Goal: Task Accomplishment & Management: Manage account settings

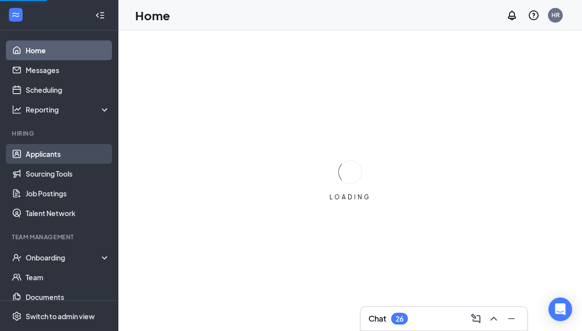
click at [36, 157] on link "Applicants" at bounding box center [68, 154] width 84 height 20
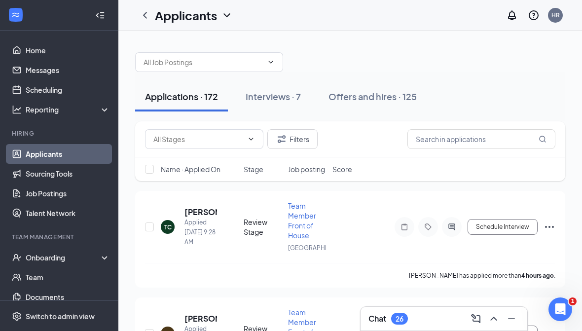
click at [98, 8] on div at bounding box center [100, 15] width 20 height 20
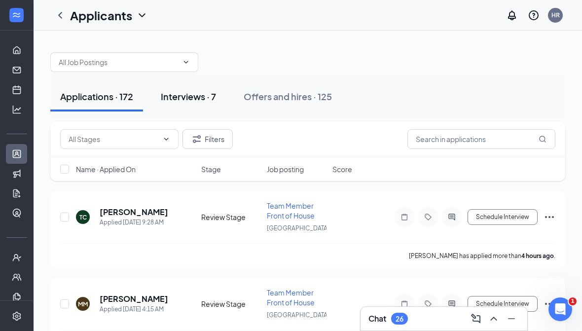
click at [194, 101] on div "Interviews · 7" at bounding box center [188, 96] width 55 height 12
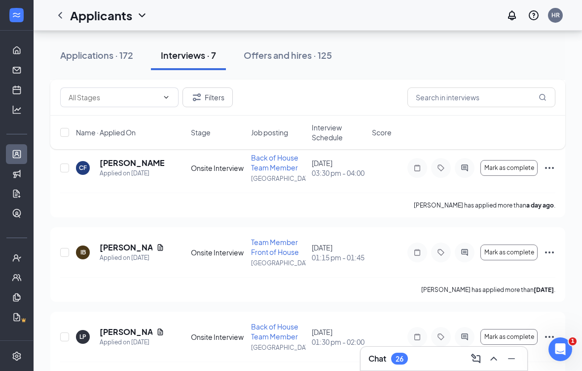
scroll to position [229, 0]
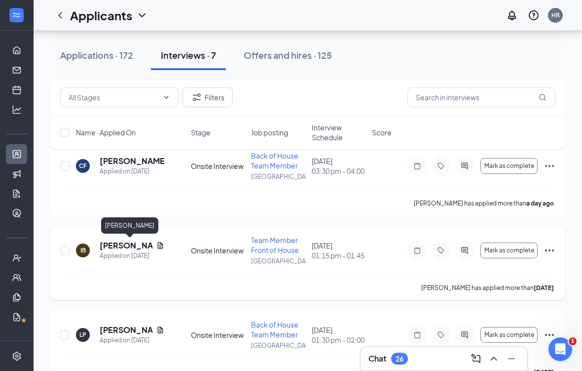
click at [114, 244] on h5 "[PERSON_NAME]" at bounding box center [126, 245] width 53 height 11
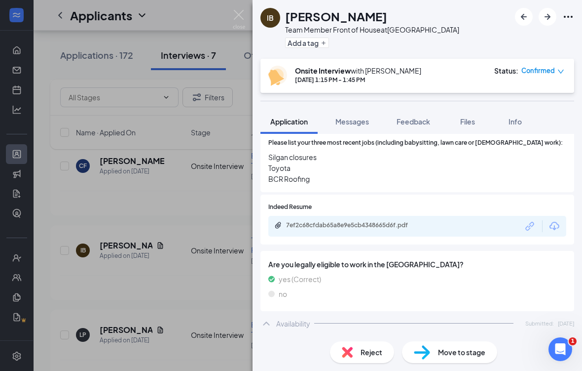
scroll to position [440, 0]
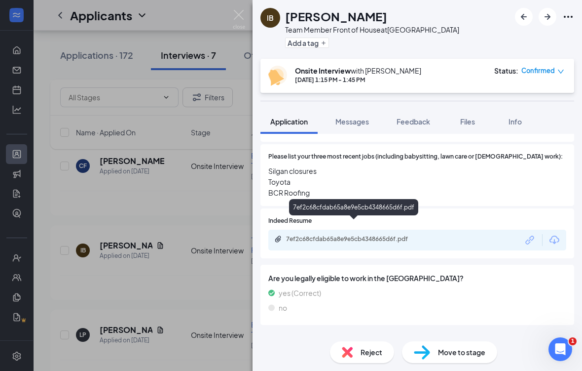
click at [347, 235] on div "7ef2c68cfdab65a8e9e5cb4348665d6f.pdf" at bounding box center [355, 239] width 138 height 8
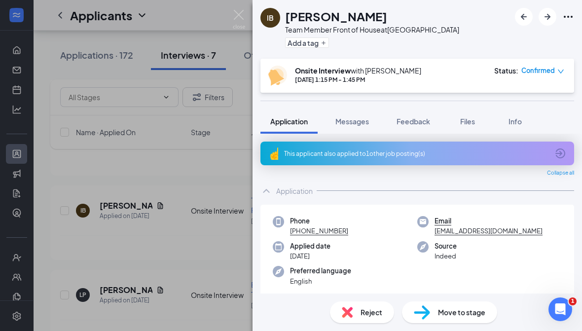
scroll to position [0, 0]
click at [132, 194] on div "IB [PERSON_NAME] Team Member Front of House at [GEOGRAPHIC_DATA] Add a tag Onsi…" at bounding box center [291, 165] width 582 height 331
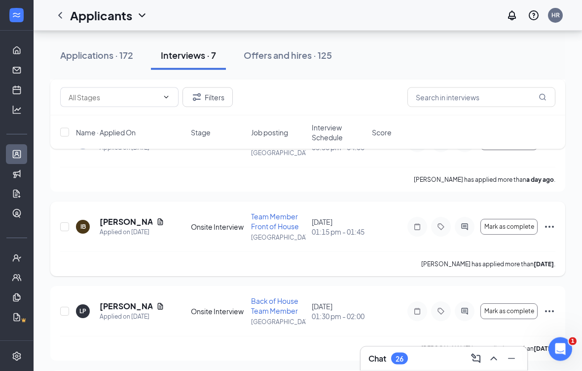
scroll to position [253, 0]
click at [114, 225] on h5 "[PERSON_NAME]" at bounding box center [126, 221] width 53 height 11
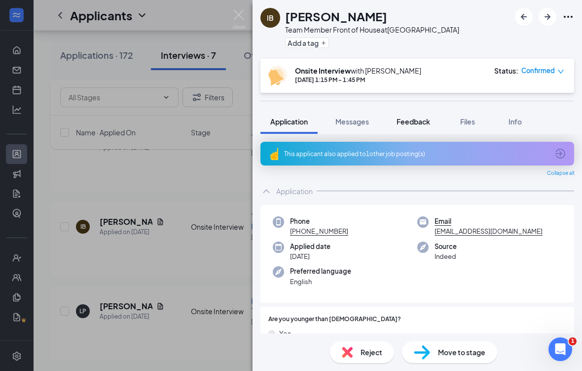
click at [414, 119] on span "Feedback" at bounding box center [414, 121] width 34 height 9
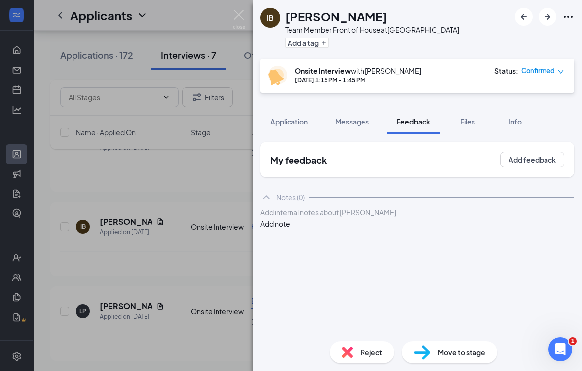
click at [411, 218] on div at bounding box center [417, 212] width 313 height 10
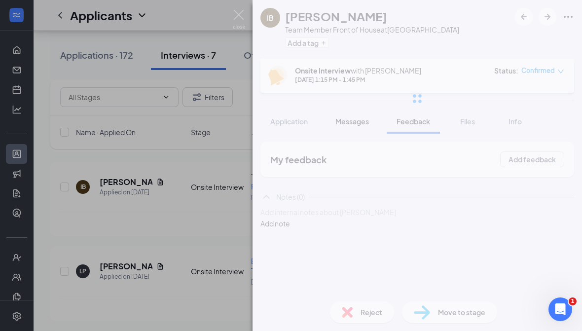
scroll to position [292, 0]
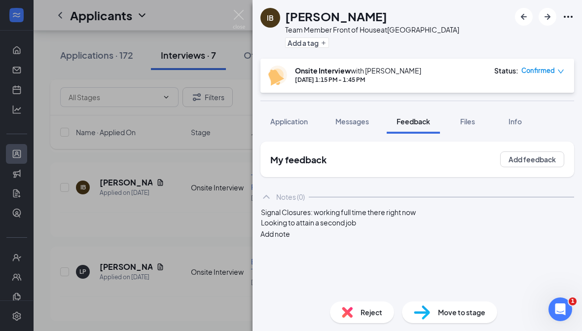
click at [371, 79] on div "[DATE] 1:15 PM - 1:45 PM" at bounding box center [358, 80] width 126 height 8
click at [387, 228] on div "Looking to attain a second job" at bounding box center [417, 223] width 313 height 10
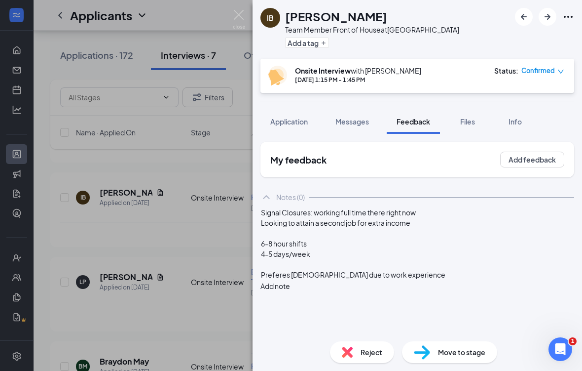
scroll to position [0, 0]
click at [385, 249] on div "6-8 hour shifts" at bounding box center [417, 243] width 313 height 10
click at [392, 259] on div "4-5 days/week" at bounding box center [417, 254] width 313 height 10
click at [421, 280] on div "Preferes [DEMOGRAPHIC_DATA] due to work experience" at bounding box center [417, 275] width 313 height 10
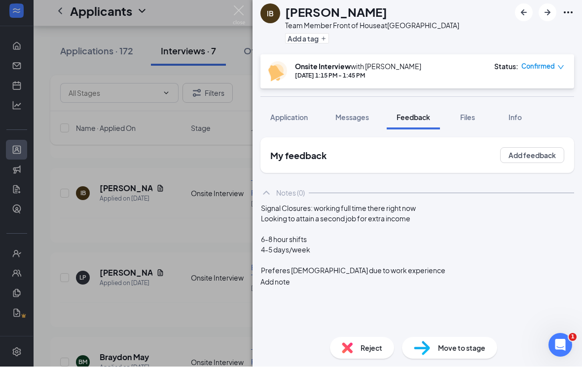
click at [361, 259] on div "4-5 days/week" at bounding box center [417, 254] width 313 height 10
click at [450, 280] on div "Preferes [DEMOGRAPHIC_DATA] due to work experience" at bounding box center [417, 275] width 313 height 10
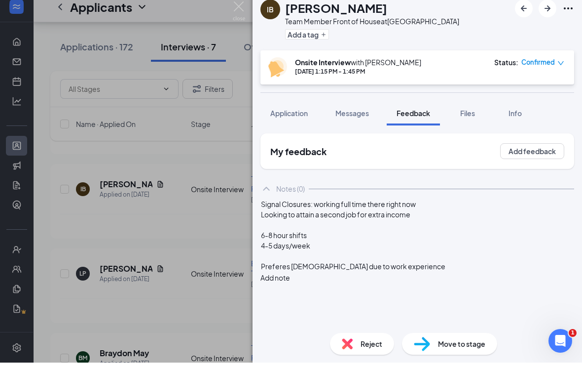
click at [370, 249] on div "6-8 hour shifts" at bounding box center [417, 243] width 313 height 10
click at [367, 259] on div "4-5 days/week" at bounding box center [417, 254] width 313 height 10
click at [451, 280] on div "Preferes [DEMOGRAPHIC_DATA] due to work experience" at bounding box center [417, 275] width 313 height 10
click at [365, 249] on div "6-8 hour shifts" at bounding box center [417, 243] width 313 height 10
click at [373, 259] on div "4-5 days/week" at bounding box center [417, 254] width 313 height 10
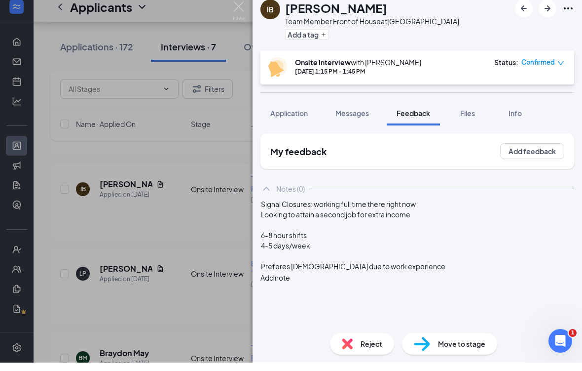
click at [371, 238] on div at bounding box center [417, 233] width 313 height 10
click at [375, 249] on div "6-8 hour shifts" at bounding box center [417, 243] width 313 height 10
click at [376, 269] on div at bounding box center [417, 264] width 313 height 10
click at [391, 259] on div "4-5 days/week" at bounding box center [417, 254] width 313 height 10
click at [400, 270] on div at bounding box center [417, 264] width 313 height 10
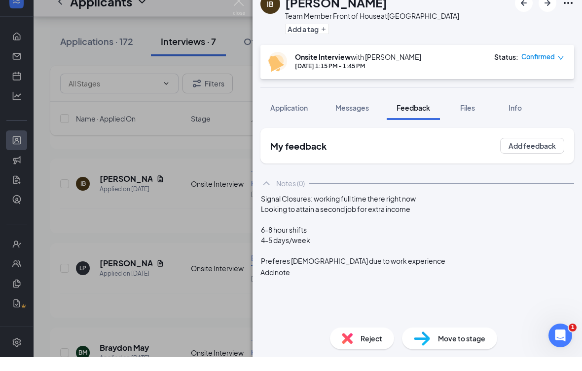
click at [429, 276] on div "Preferes [DEMOGRAPHIC_DATA] due to work experience" at bounding box center [417, 275] width 313 height 10
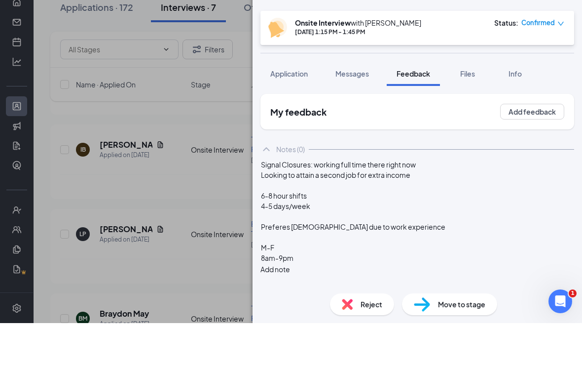
scroll to position [7, 0]
click at [324, 301] on div "8am-9pm" at bounding box center [417, 306] width 313 height 10
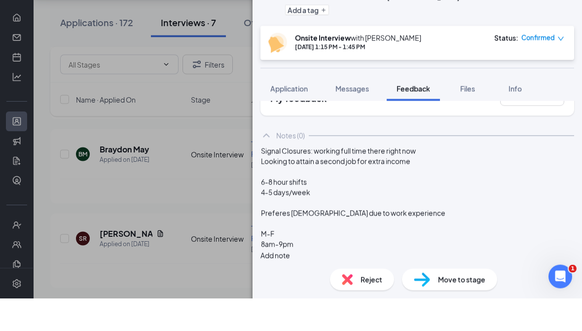
scroll to position [462, 0]
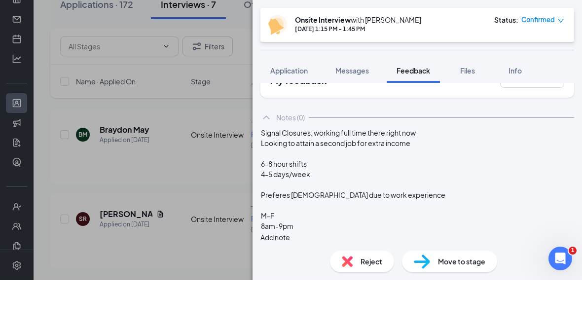
click at [290, 283] on button "Add note" at bounding box center [276, 288] width 30 height 11
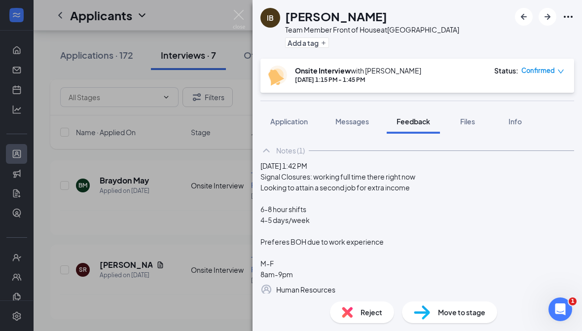
scroll to position [66, 0]
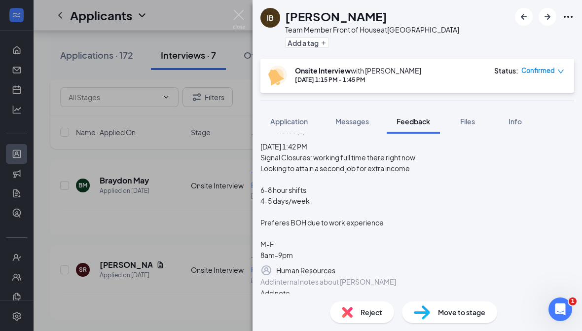
click at [451, 319] on div "Move to stage" at bounding box center [449, 313] width 95 height 22
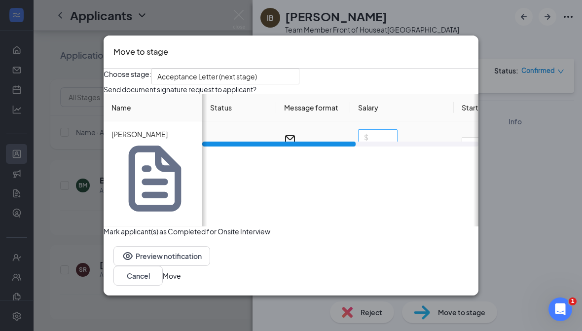
click at [392, 145] on input at bounding box center [378, 137] width 39 height 15
type input "15"
click at [181, 270] on button "Move" at bounding box center [172, 275] width 18 height 11
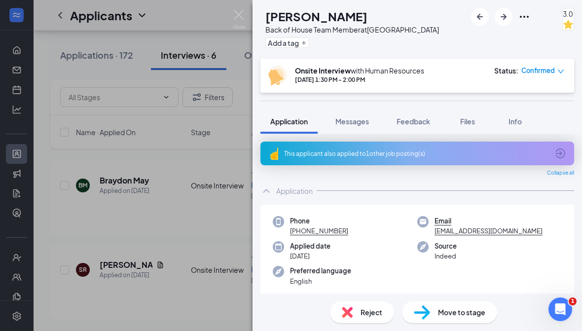
click at [94, 135] on div "LP [PERSON_NAME] Back of House Team Member at [GEOGRAPHIC_DATA] Add a tag 3.0 O…" at bounding box center [291, 165] width 582 height 331
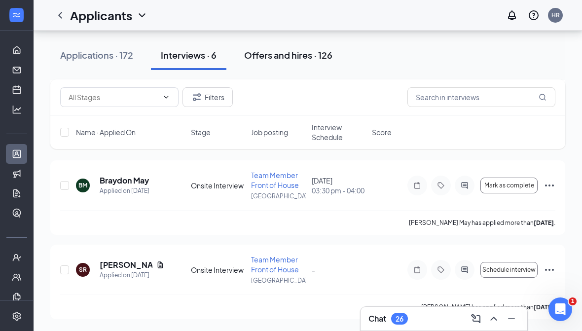
click at [271, 58] on div "Offers and hires · 126" at bounding box center [288, 55] width 88 height 12
